Goal: Task Accomplishment & Management: Manage account settings

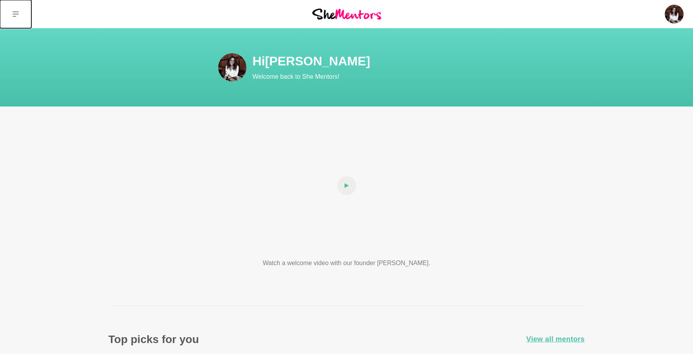
click at [12, 12] on button at bounding box center [15, 14] width 31 height 28
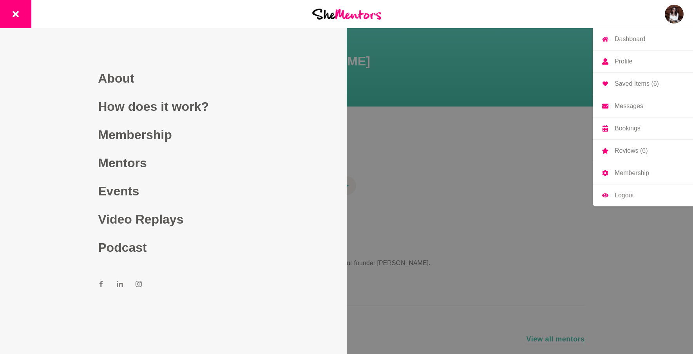
click at [679, 13] on img at bounding box center [674, 14] width 19 height 19
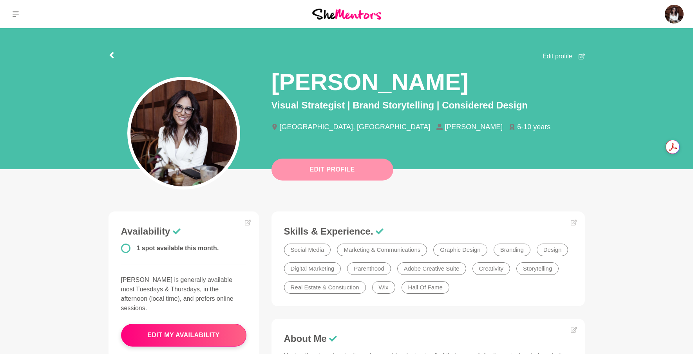
click at [368, 173] on button "Edit Profile" at bounding box center [332, 170] width 122 height 22
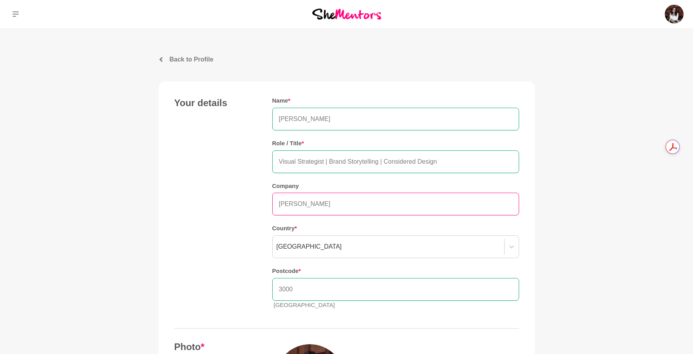
drag, startPoint x: 327, startPoint y: 205, endPoint x: 240, endPoint y: 203, distance: 87.8
click at [240, 203] on div "Your details Name * [PERSON_NAME] Role / Title * Visual Strategist | Brand Stor…" at bounding box center [346, 206] width 345 height 219
type input "First Sense"
type input "3058"
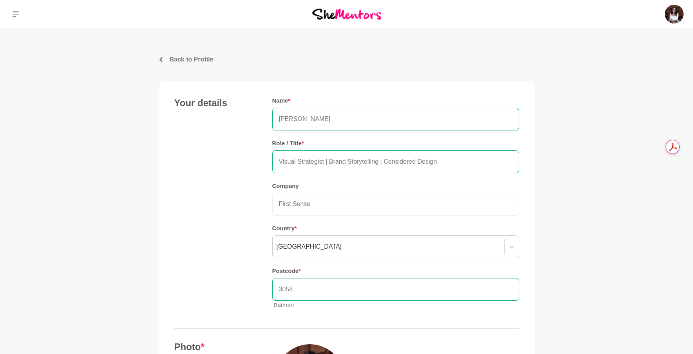
click at [298, 159] on input "Visual Strategist | Brand Storytelling | Considered Design" at bounding box center [395, 161] width 247 height 23
drag, startPoint x: 433, startPoint y: 160, endPoint x: 403, endPoint y: 162, distance: 30.2
click at [403, 162] on input "Visual Brand Strategist | Brand Storytelling | Considered Design" at bounding box center [395, 161] width 247 height 23
type input "Visual Brand Strategist | Brand Storytelling and Design"
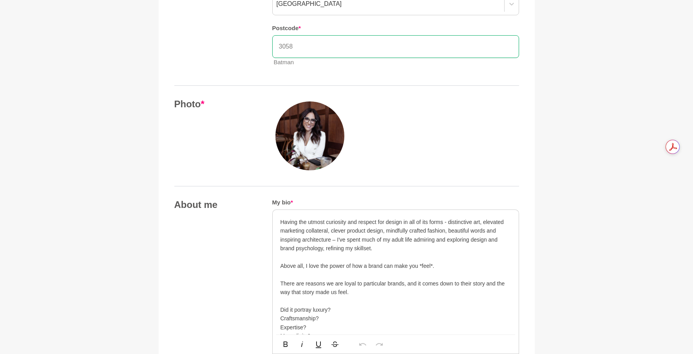
scroll to position [246, 0]
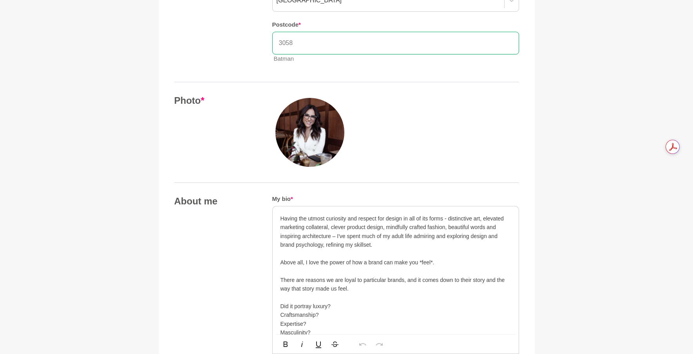
click at [309, 149] on img at bounding box center [309, 132] width 69 height 69
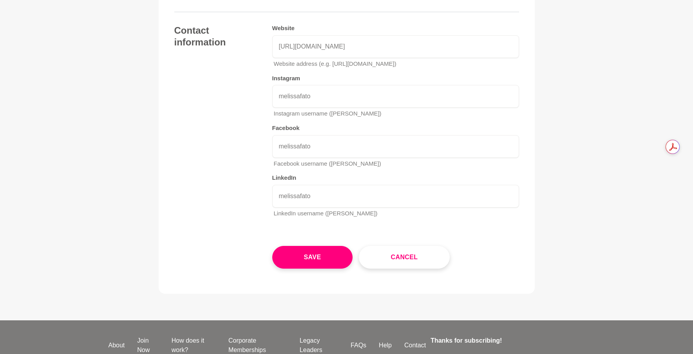
scroll to position [1247, 0]
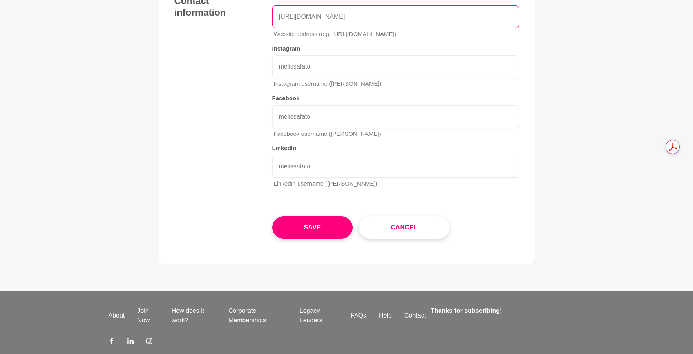
click at [385, 28] on input "[URL][DOMAIN_NAME]" at bounding box center [395, 16] width 247 height 23
click at [401, 28] on input "[URL][DOMAIN_NAME]" at bounding box center [395, 16] width 247 height 23
type input "[URL][DOMAIN_NAME]"
click at [407, 194] on div "Website [URL][DOMAIN_NAME] Website address (e.g. [URL][DOMAIN_NAME]) Instagram …" at bounding box center [395, 94] width 247 height 199
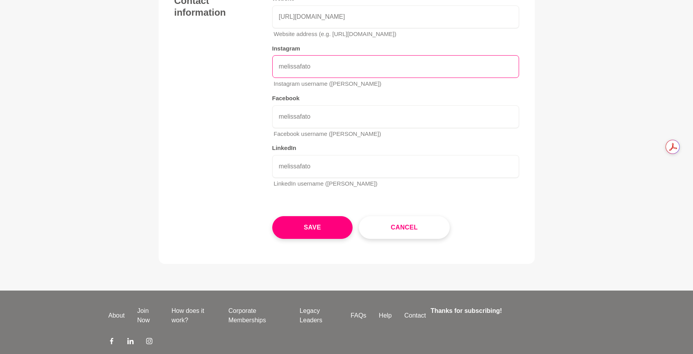
click at [340, 78] on input "melissafato" at bounding box center [395, 66] width 247 height 23
type input "m"
type input "firstsenseau"
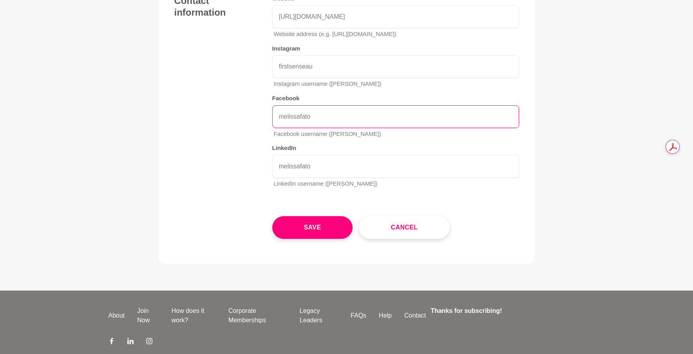
click at [355, 128] on input "melissafato" at bounding box center [395, 116] width 247 height 23
drag, startPoint x: 351, startPoint y: 267, endPoint x: 265, endPoint y: 266, distance: 85.8
click at [265, 194] on div "Contact information Website [URL][DOMAIN_NAME] Website address (e.g. [URL][DOMA…" at bounding box center [346, 94] width 345 height 199
type input "firstsenseau"
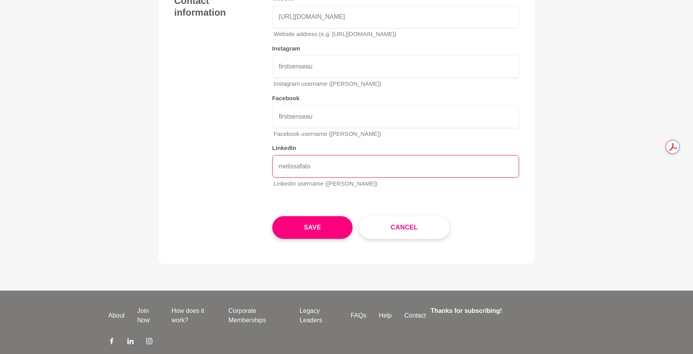
drag, startPoint x: 313, startPoint y: 318, endPoint x: 233, endPoint y: 311, distance: 80.7
click at [233, 194] on div "Contact information Website [URL][DOMAIN_NAME] Website address (e.g. [URL][DOMA…" at bounding box center [346, 94] width 345 height 199
type input "melissafato"
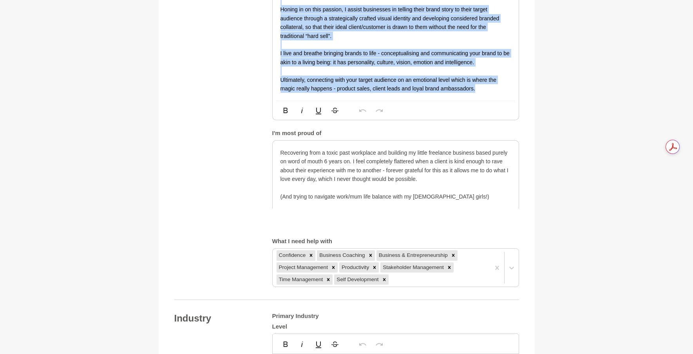
scroll to position [578, 0]
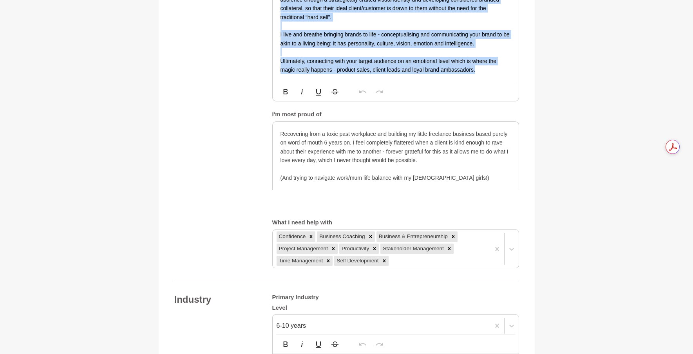
drag, startPoint x: 280, startPoint y: 119, endPoint x: 476, endPoint y: 233, distance: 226.4
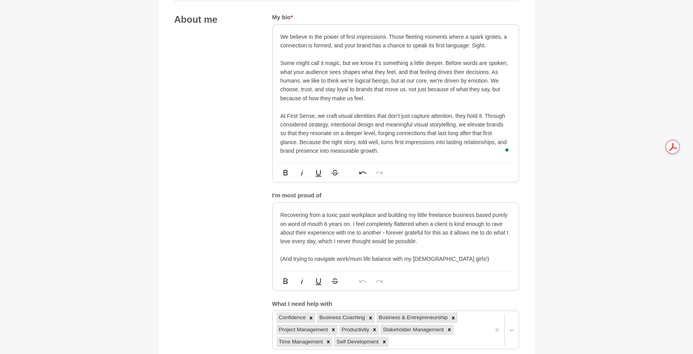
scroll to position [385, 0]
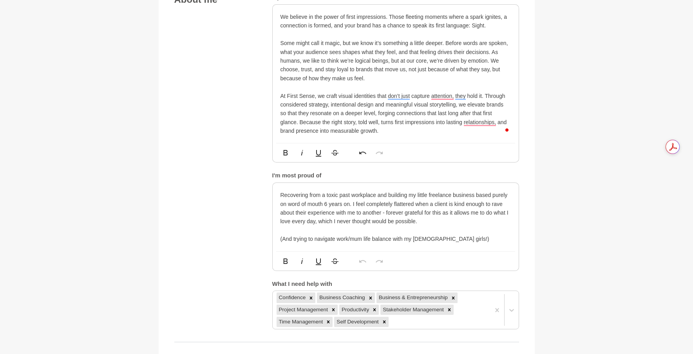
click at [416, 136] on p "At First Sense, we craft visual identities that don’t just capture attention, t…" at bounding box center [395, 114] width 230 height 44
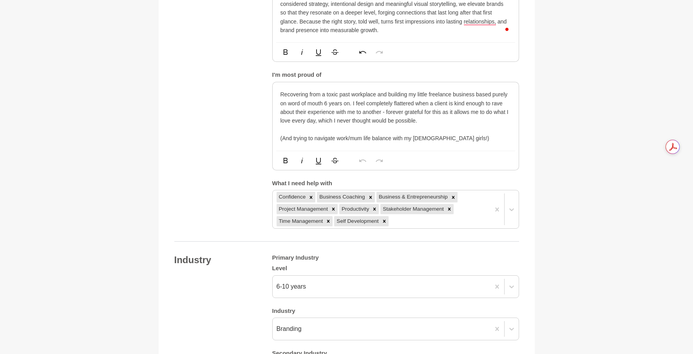
scroll to position [492, 0]
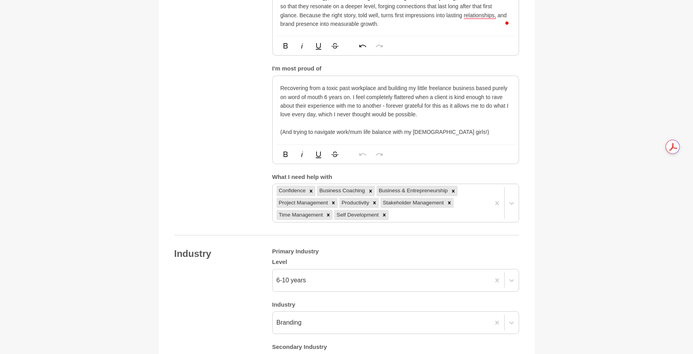
click at [467, 136] on p "Recovering from a toxic past workplace and building my little freelance busines…" at bounding box center [395, 110] width 230 height 52
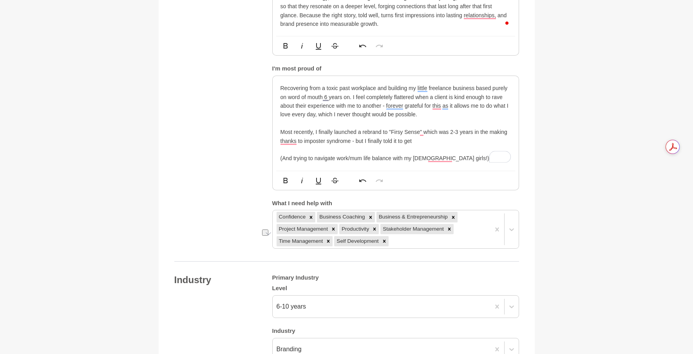
drag, startPoint x: 418, startPoint y: 294, endPoint x: 381, endPoint y: 294, distance: 36.8
click at [381, 163] on p "Most recently, I finally launched a rebrand to "Firsy Sense" which was 2-3 year…" at bounding box center [395, 145] width 230 height 35
drag, startPoint x: 293, startPoint y: 284, endPoint x: 275, endPoint y: 284, distance: 18.0
click at [275, 171] on div "Recovering from a toxic past workplace and building my little freelance busines…" at bounding box center [396, 123] width 246 height 95
click at [315, 163] on p "Most recently, I finally launched a rebrand to "Firsy Sense" which was 2-3 year…" at bounding box center [395, 145] width 230 height 35
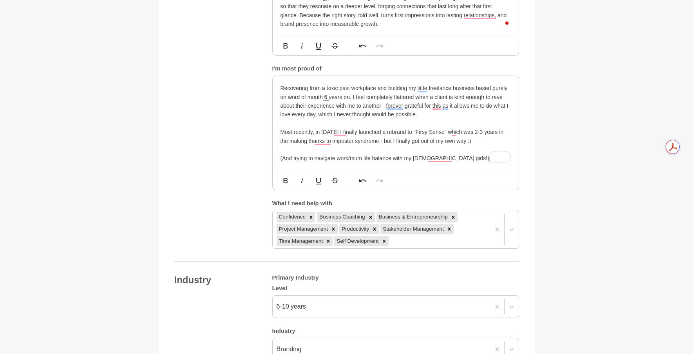
click at [435, 163] on p "Most recently, in [DATE] I finally launched a rebrand to "Firsy Sense" which wa…" at bounding box center [395, 145] width 230 height 35
click at [443, 163] on p "Most recently, in [DATE] I finally launched a rebrand to "First Sense" which wa…" at bounding box center [395, 145] width 230 height 35
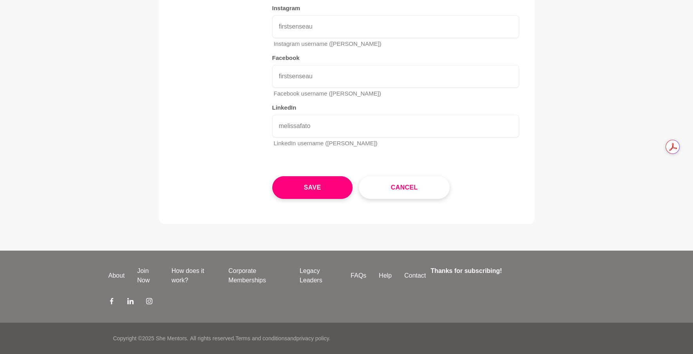
scroll to position [1335, 0]
click at [320, 191] on button "Save" at bounding box center [312, 187] width 81 height 23
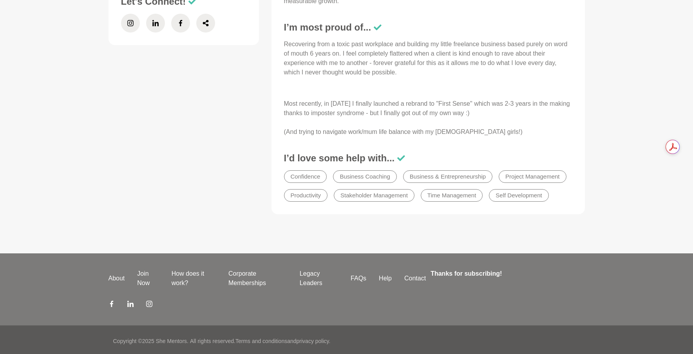
scroll to position [464, 0]
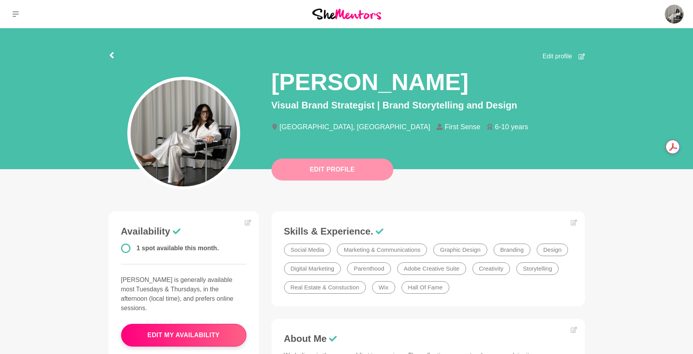
click at [339, 168] on button "Edit Profile" at bounding box center [332, 170] width 122 height 22
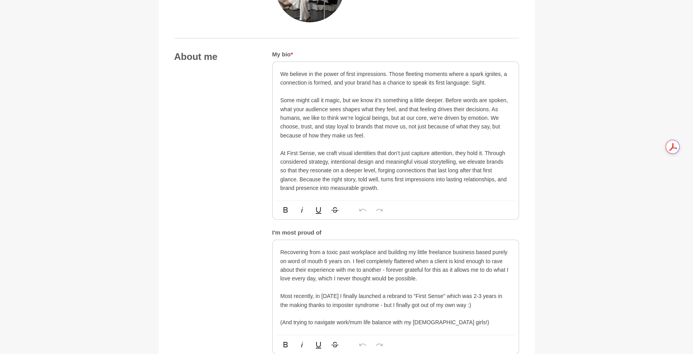
scroll to position [392, 0]
click at [288, 74] on p "We believe in the power of first impressions. Those fleeting moments where a sp…" at bounding box center [395, 78] width 230 height 18
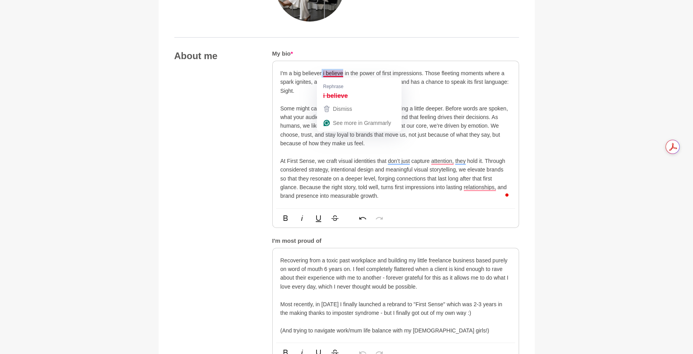
drag, startPoint x: 343, startPoint y: 72, endPoint x: 322, endPoint y: 72, distance: 21.5
click at [322, 72] on p "I'm a big believer i believe in the power of first impressions. Those fleeting …" at bounding box center [395, 82] width 230 height 26
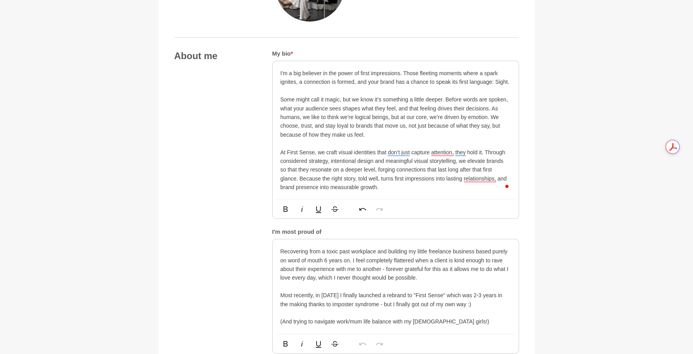
click at [356, 97] on p "Some might call it magic, but we know it’s something a little deeper. Before wo…" at bounding box center [395, 117] width 230 height 44
drag, startPoint x: 310, startPoint y: 117, endPoint x: 493, endPoint y: 111, distance: 183.0
click at [493, 111] on p "Some might call it magic, but I know it’s something a little deeper. Before wor…" at bounding box center [395, 117] width 230 height 44
click at [325, 152] on p "At First Sense, we craft visual identities that don’t just capture attention, t…" at bounding box center [395, 170] width 230 height 44
click at [464, 161] on p "At First Sense, we craft visual identities that don’t just capture attention, t…" at bounding box center [395, 170] width 230 height 44
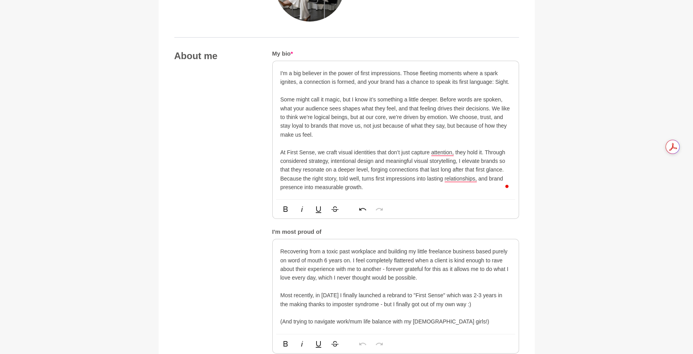
click at [393, 175] on p "At First Sense, we craft visual identities that don’t just capture attention, t…" at bounding box center [395, 170] width 230 height 44
click at [380, 186] on p "At First Sense, we craft visual identities that don’t just capture attention, t…" at bounding box center [395, 170] width 230 height 44
click at [443, 298] on p "Most recently, in [DATE] I finally launched a rebrand to "First Sense" which wa…" at bounding box center [395, 308] width 230 height 35
click at [314, 298] on p "Most recently, in [DATE] I finally launched a rebrand to "First Sense" which wa…" at bounding box center [395, 308] width 230 height 35
click at [345, 296] on p "Most recently in Sept 2025 I finally launched a rebrand to "First Sense" which …" at bounding box center [395, 308] width 230 height 35
